Goal: Transaction & Acquisition: Purchase product/service

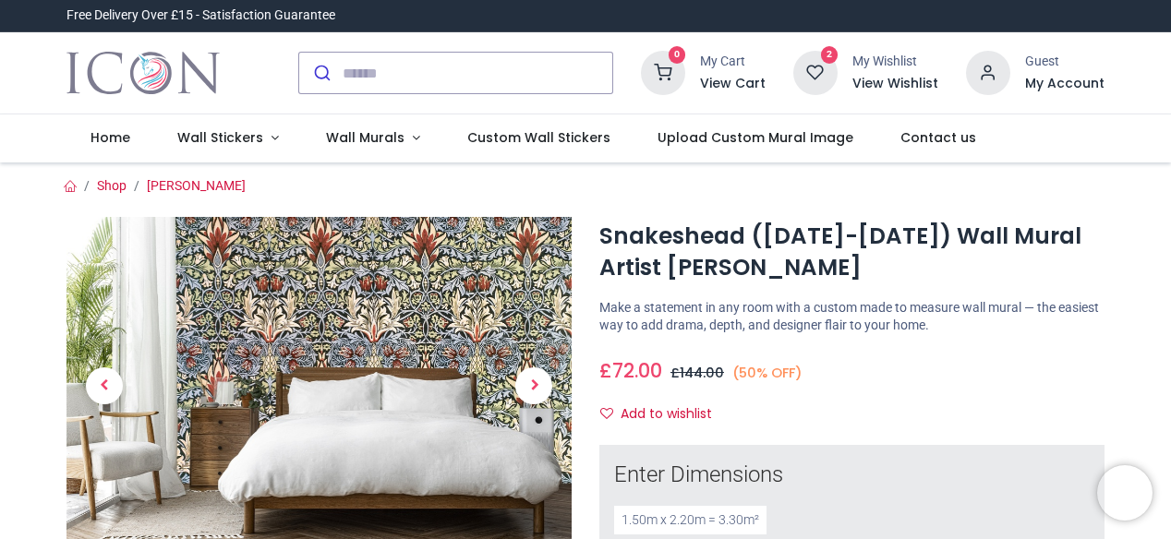
click at [816, 71] on icon at bounding box center [815, 73] width 44 height 44
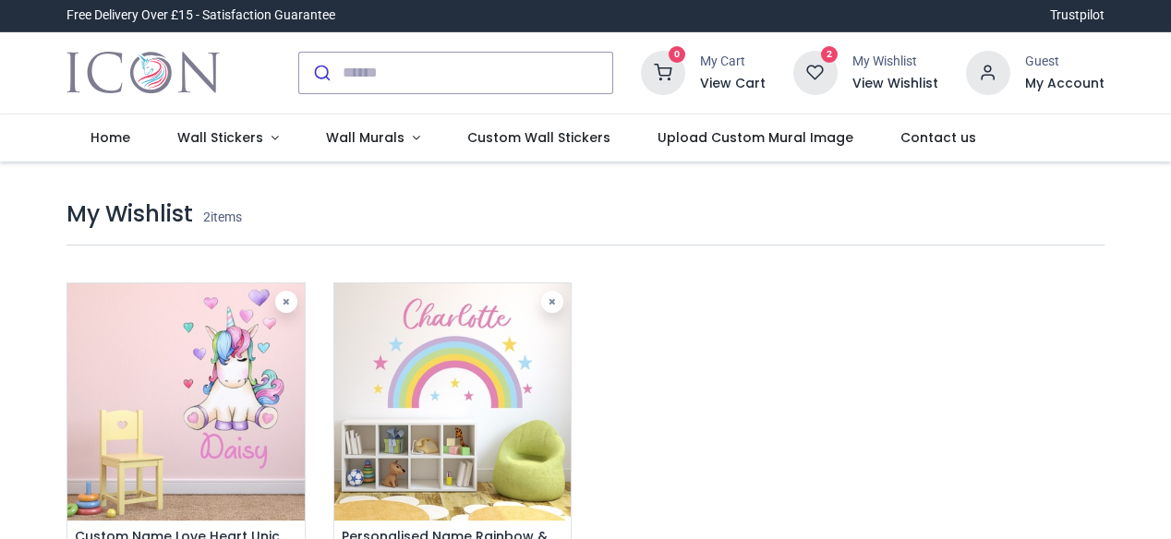
click at [440, 374] on img at bounding box center [452, 402] width 236 height 236
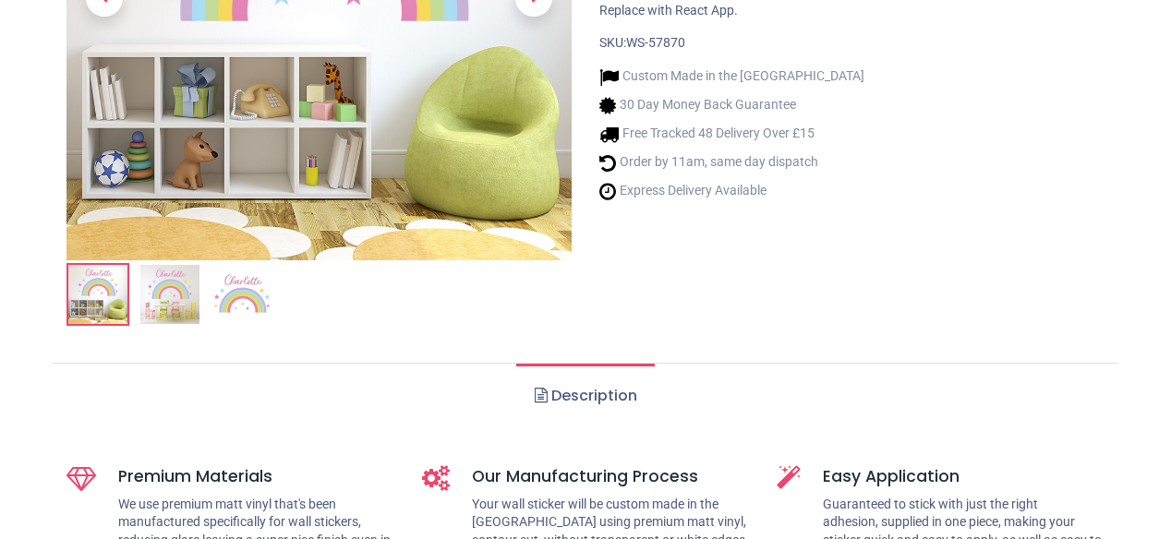
scroll to position [462, 0]
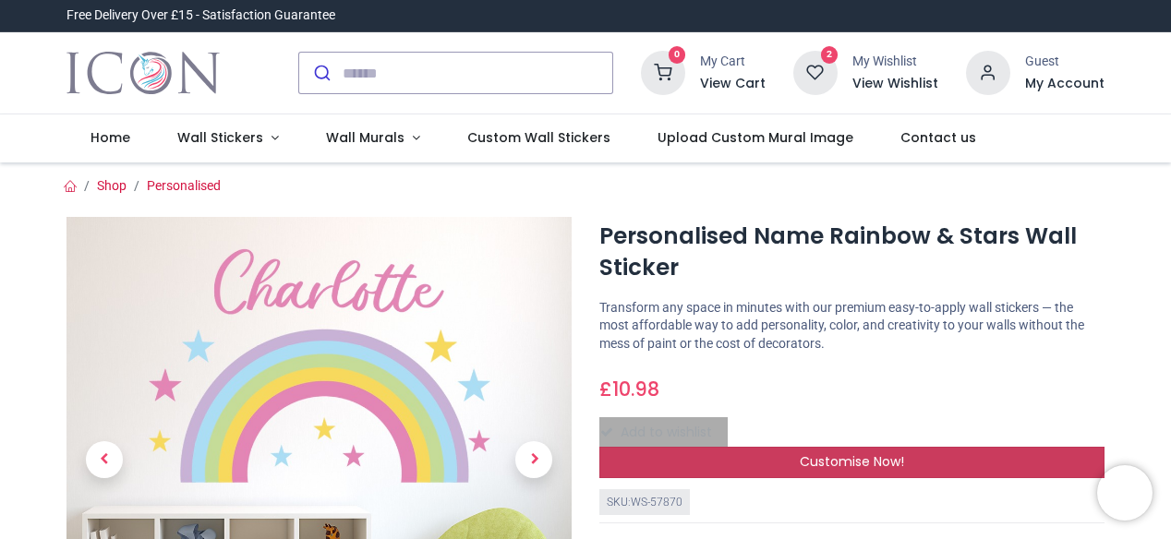
click at [861, 461] on span "Customise Now!" at bounding box center [852, 462] width 104 height 18
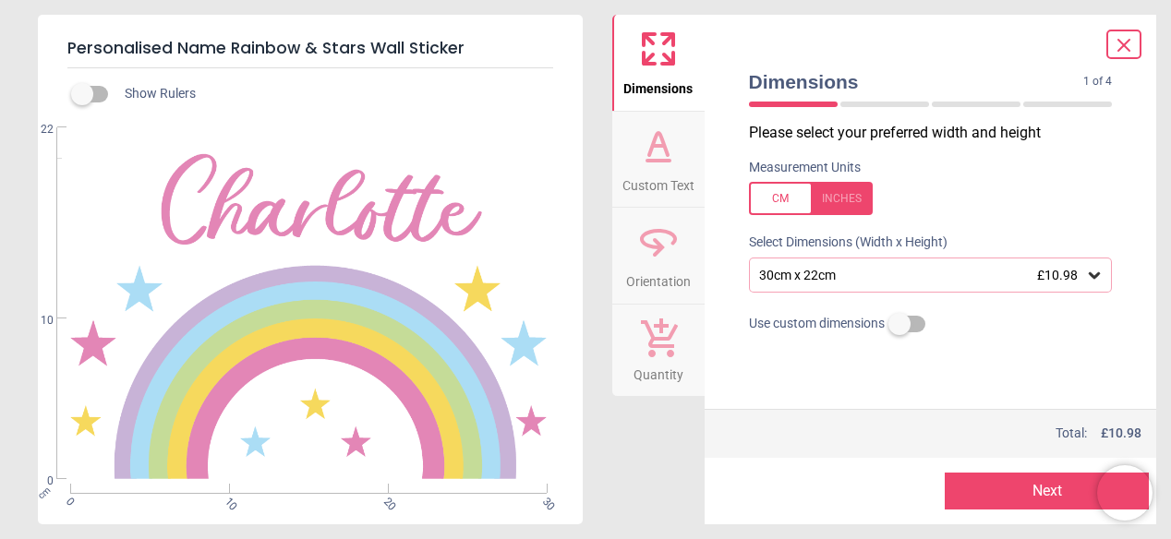
click at [870, 272] on div "30cm x 22cm £10.98" at bounding box center [921, 276] width 329 height 16
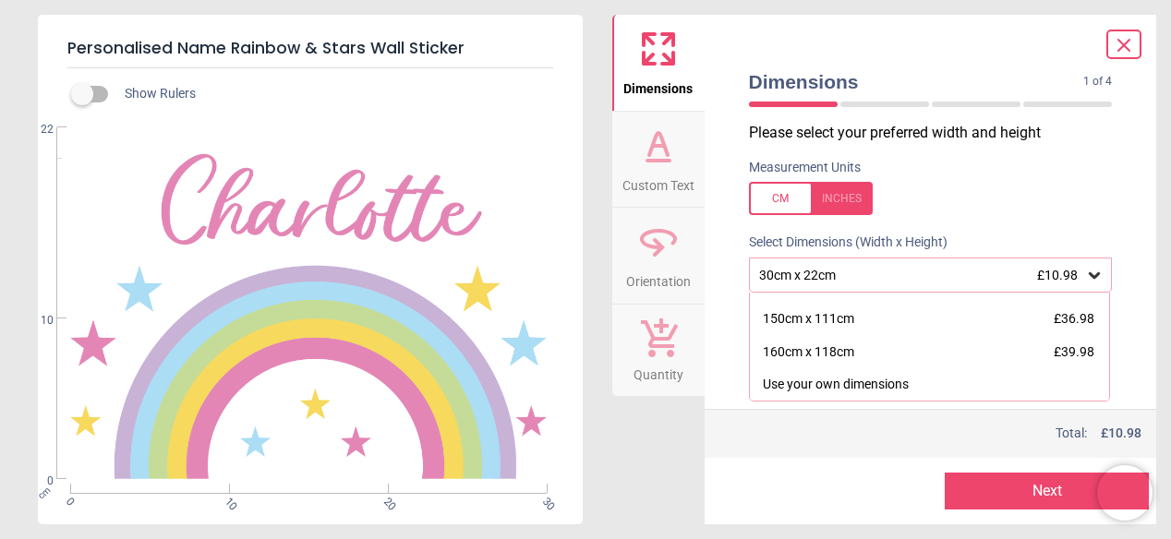
scroll to position [161, 0]
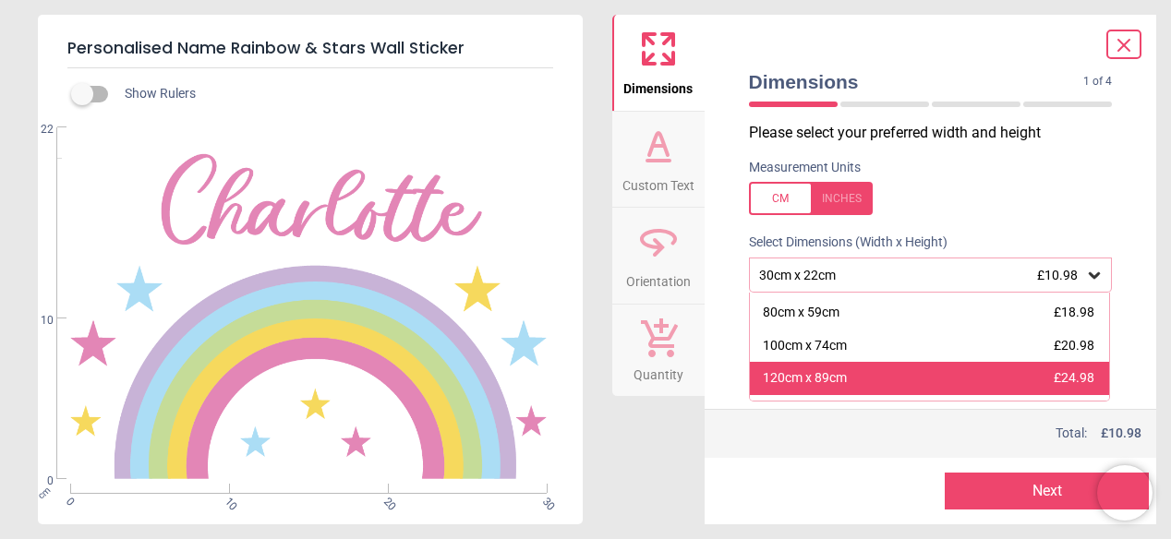
click at [837, 376] on div "120cm x 89cm" at bounding box center [805, 378] width 84 height 18
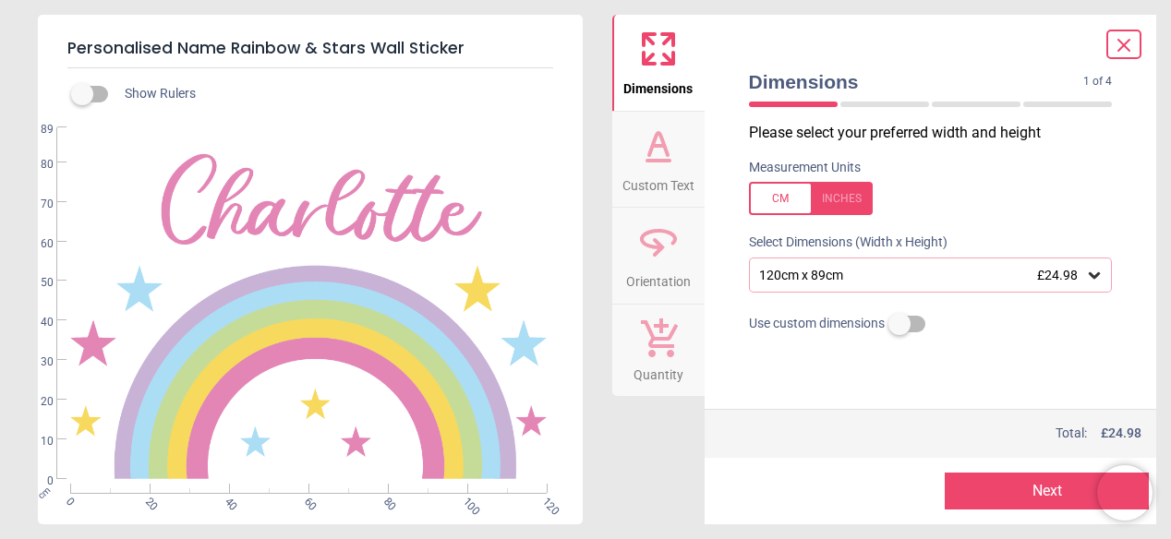
click at [1094, 275] on icon at bounding box center [1094, 275] width 18 height 18
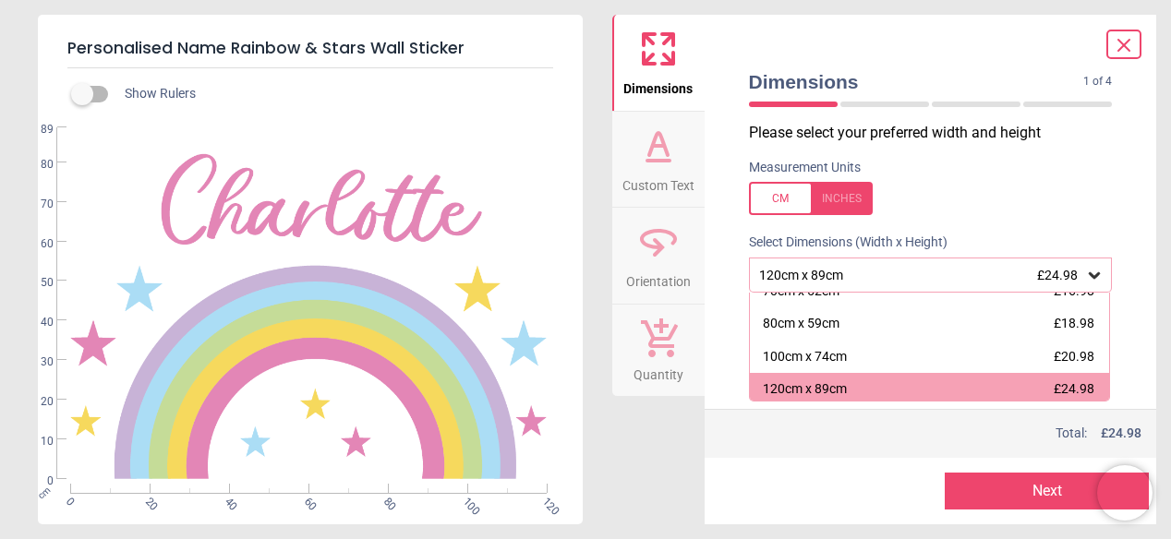
scroll to position [154, 0]
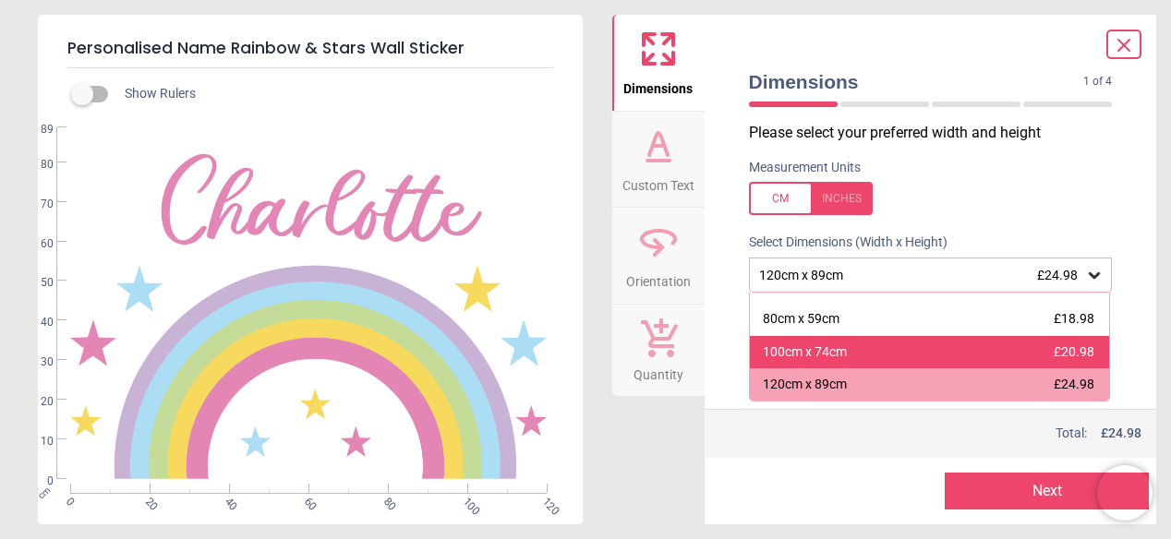
click at [829, 348] on div "100cm x 74cm" at bounding box center [805, 353] width 84 height 18
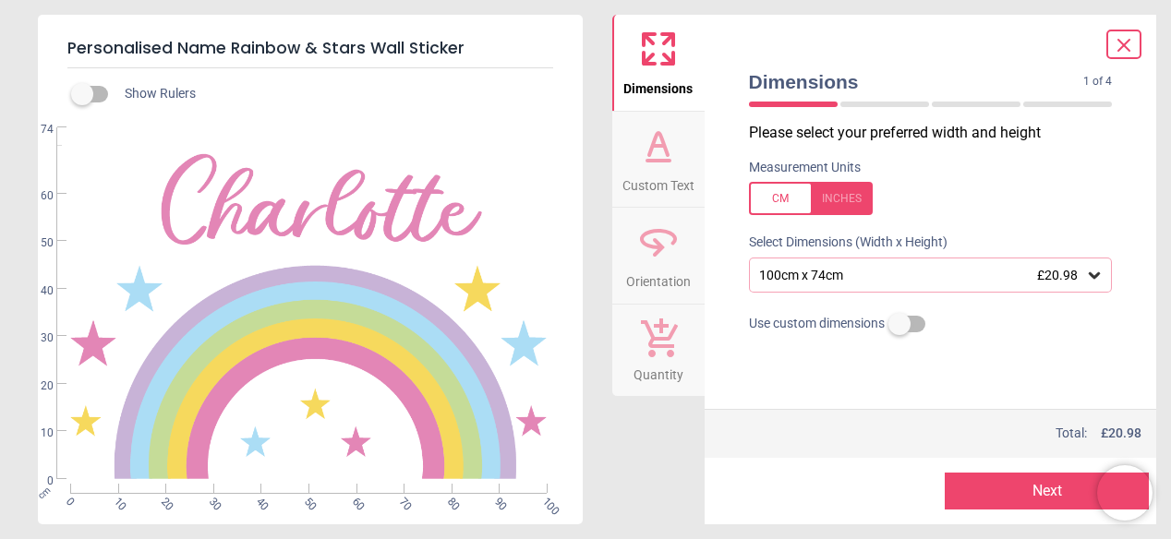
click at [1097, 272] on icon at bounding box center [1094, 275] width 18 height 18
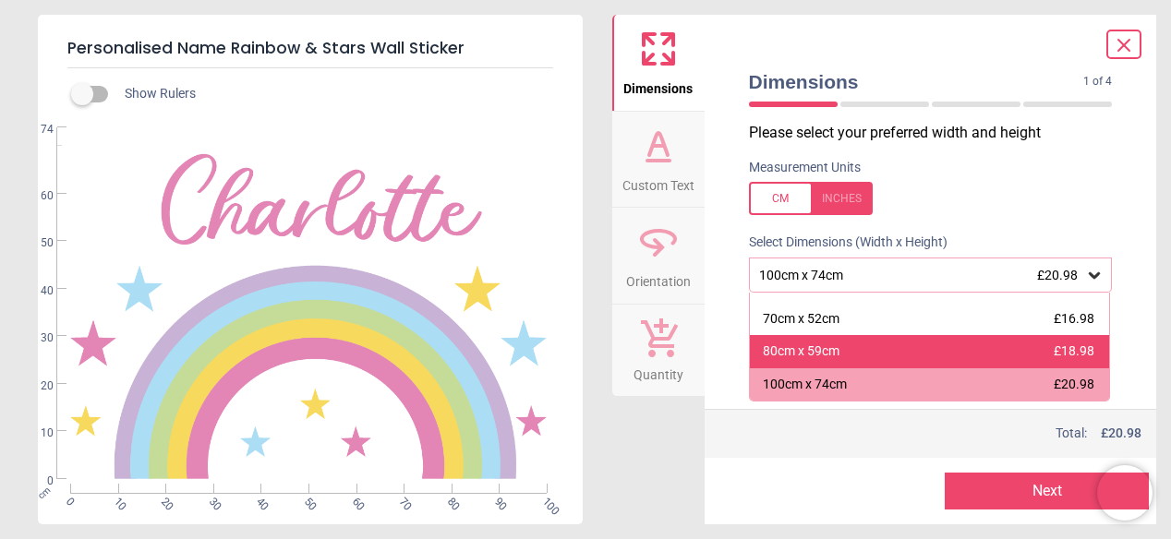
scroll to position [214, 0]
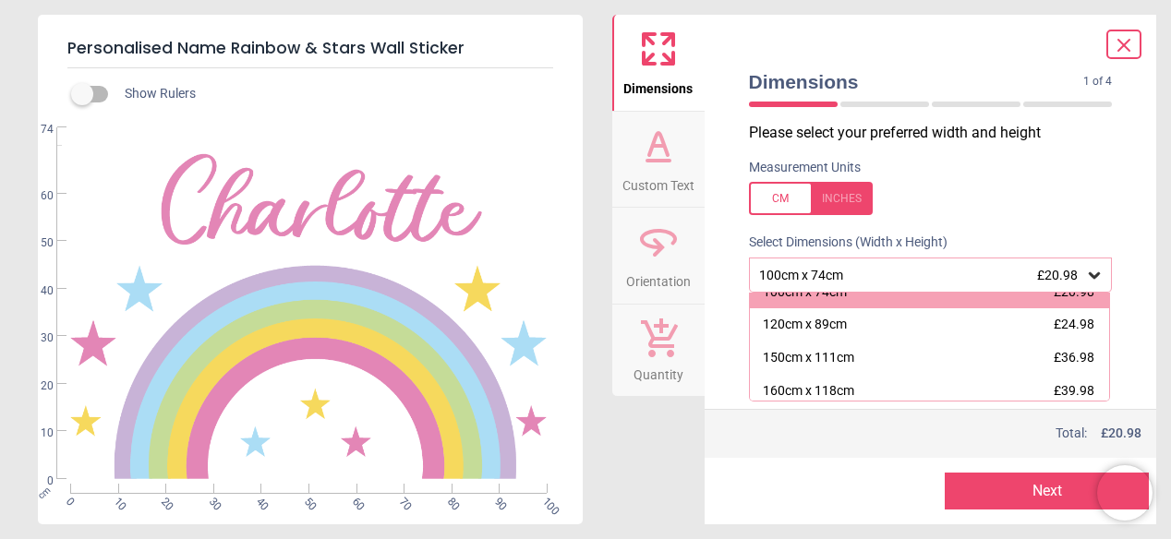
click at [834, 323] on div "120cm x 89cm" at bounding box center [805, 325] width 84 height 18
